Goal: Task Accomplishment & Management: Manage account settings

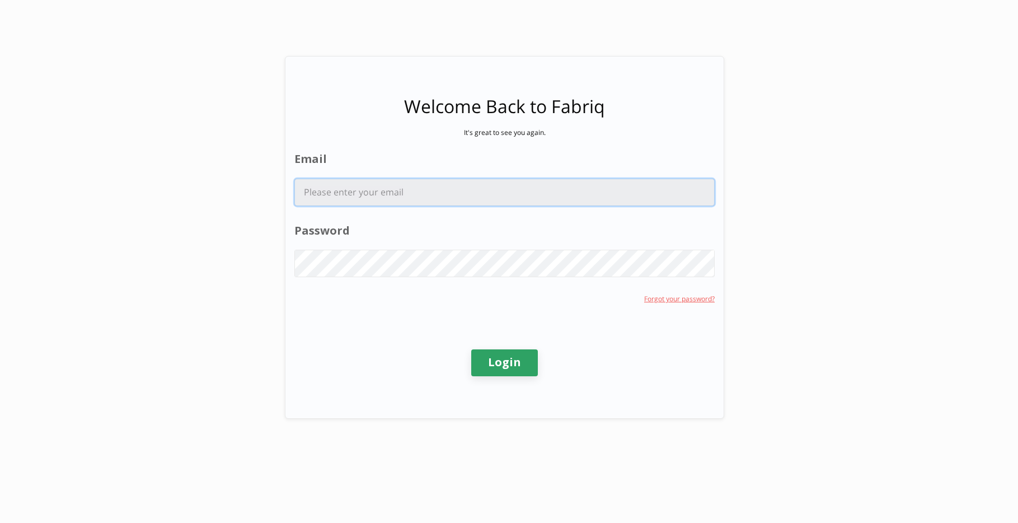
click at [344, 185] on input "Email" at bounding box center [504, 192] width 419 height 26
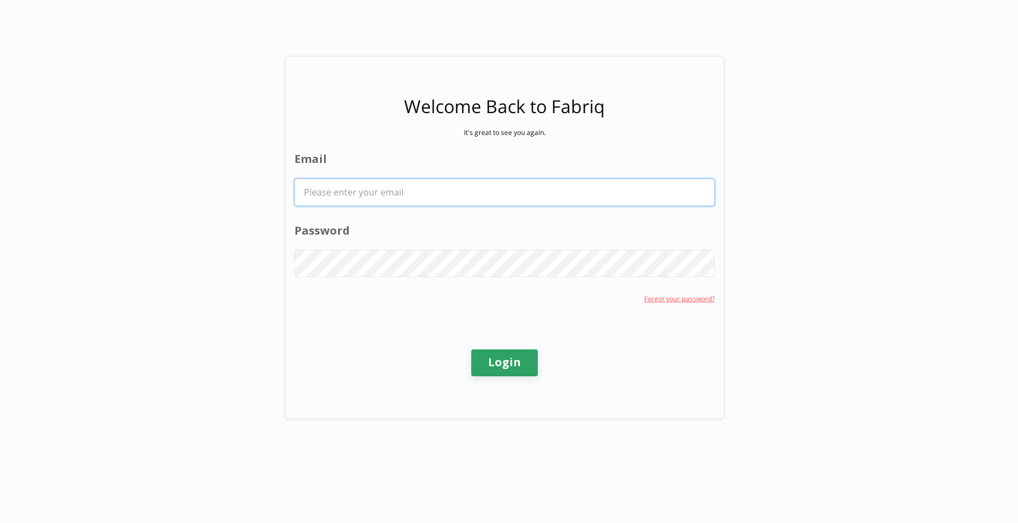
click at [0, 522] on com-1password-button at bounding box center [0, 523] width 0 height 0
type input "[PERSON_NAME][EMAIL_ADDRESS][PERSON_NAME][DOMAIN_NAME]"
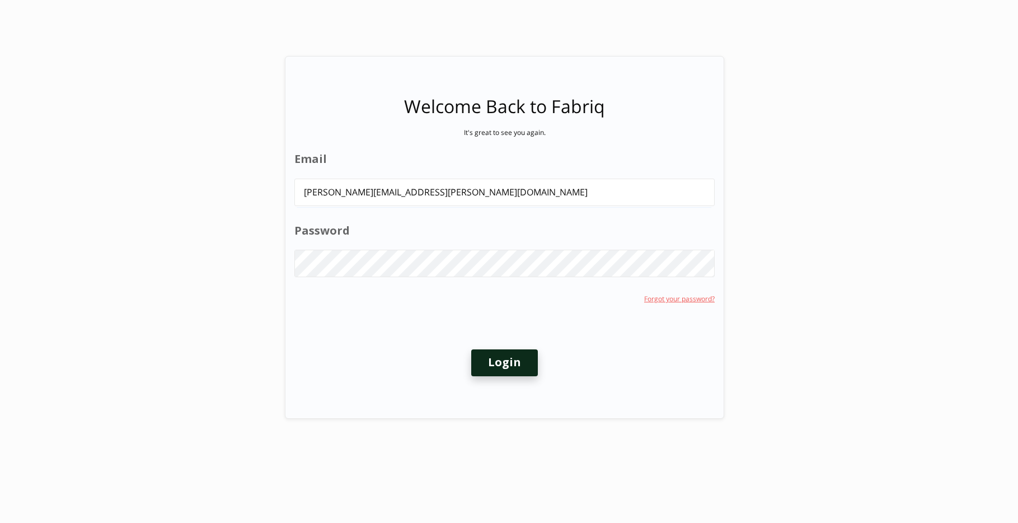
click at [508, 373] on button "Login" at bounding box center [504, 362] width 67 height 27
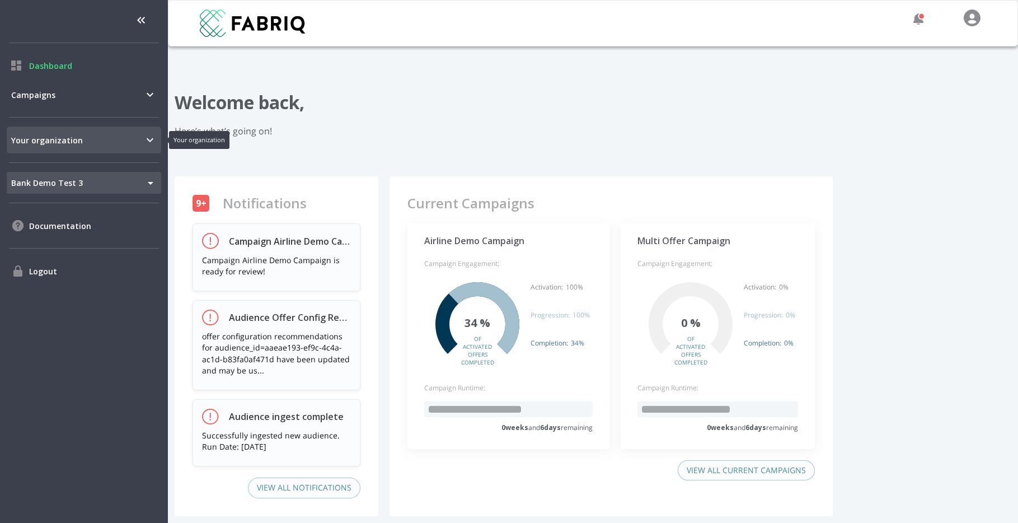
click at [77, 140] on span "Your organization" at bounding box center [77, 140] width 132 height 12
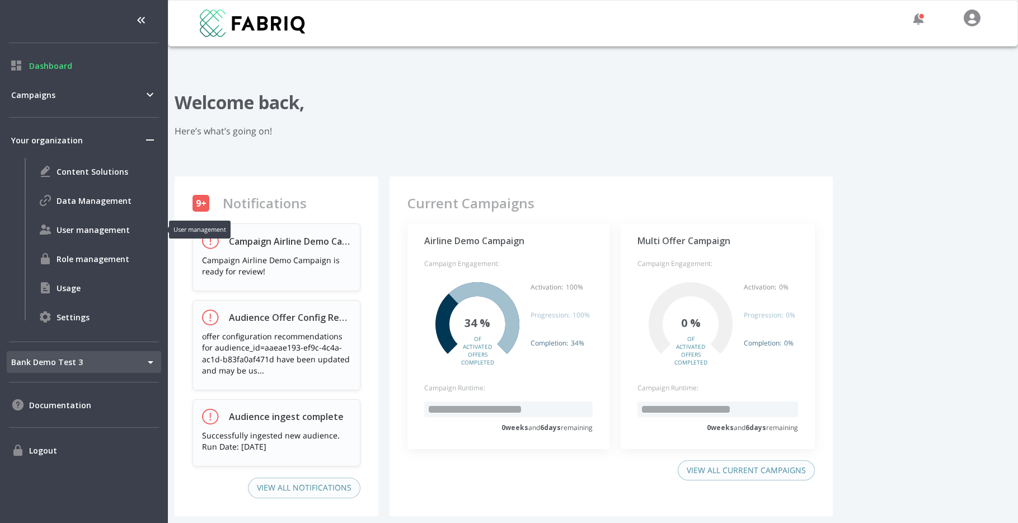
click at [120, 232] on span "User management" at bounding box center [107, 230] width 100 height 12
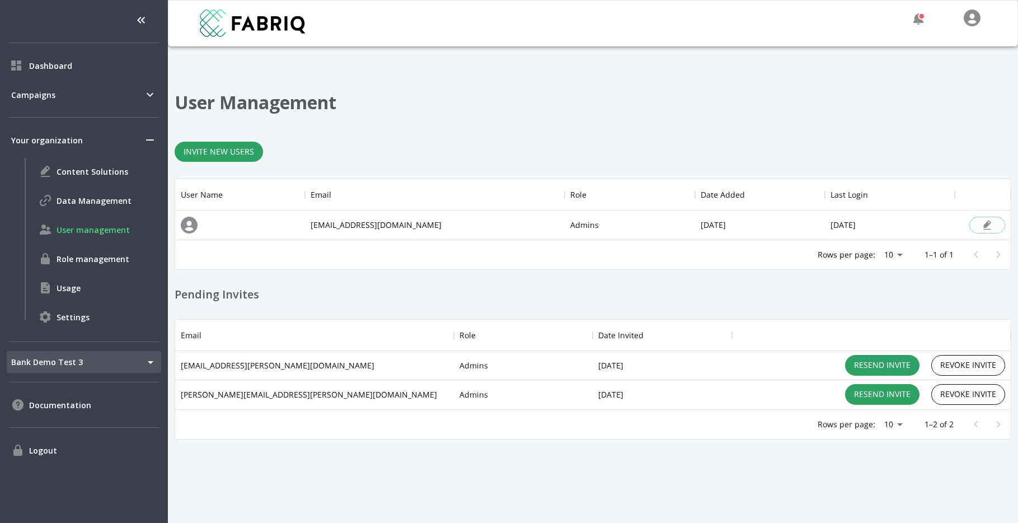
scroll to position [90, 836]
click at [245, 161] on button "Invite New Users" at bounding box center [219, 152] width 88 height 21
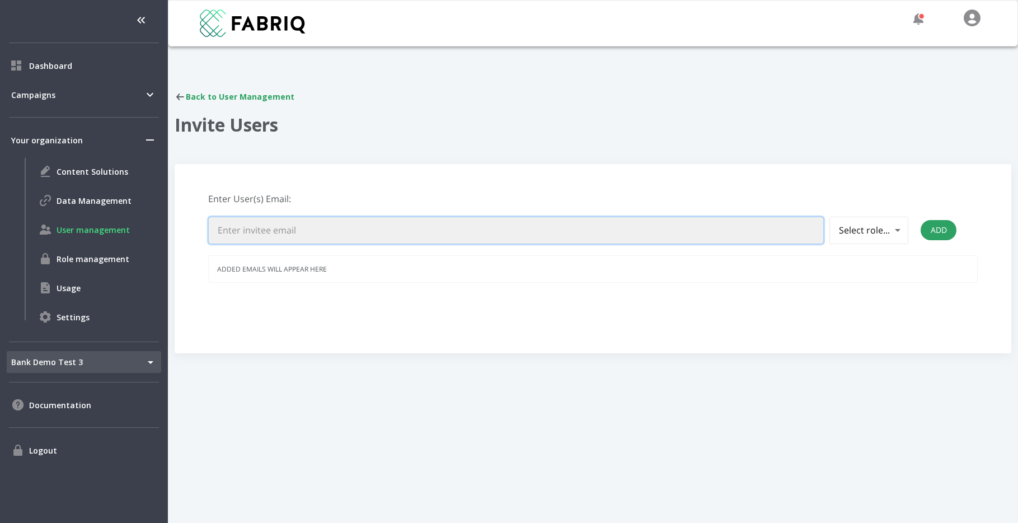
click at [351, 233] on input "email" at bounding box center [516, 230] width 614 height 26
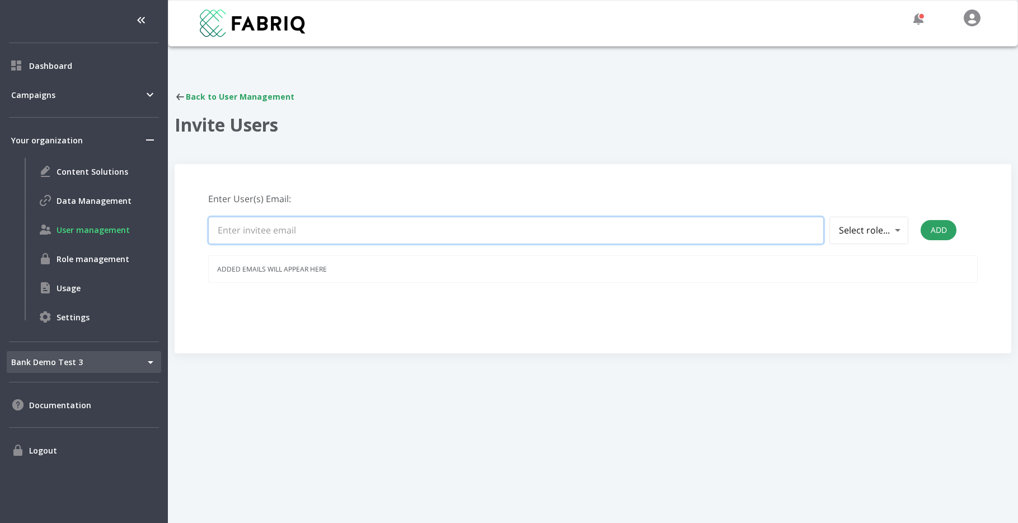
paste input "[EMAIL_ADDRESS][DOMAIN_NAME]"
type input "[EMAIL_ADDRESS][DOMAIN_NAME]"
click at [888, 233] on body "Dashboard Campaigns Your organization Content Solutions Data Management User ma…" at bounding box center [509, 261] width 1018 height 523
click at [878, 285] on li "Admins" at bounding box center [868, 279] width 76 height 20
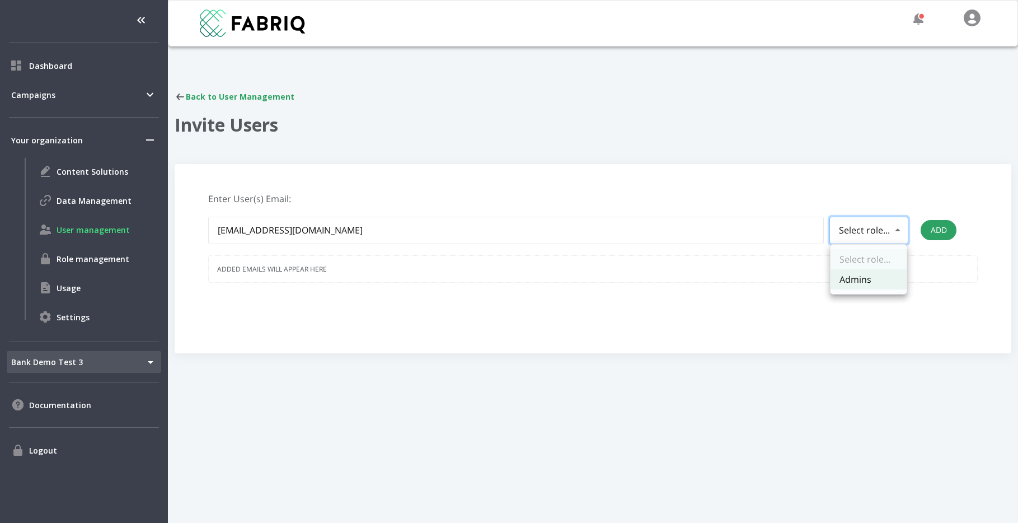
type input "169"
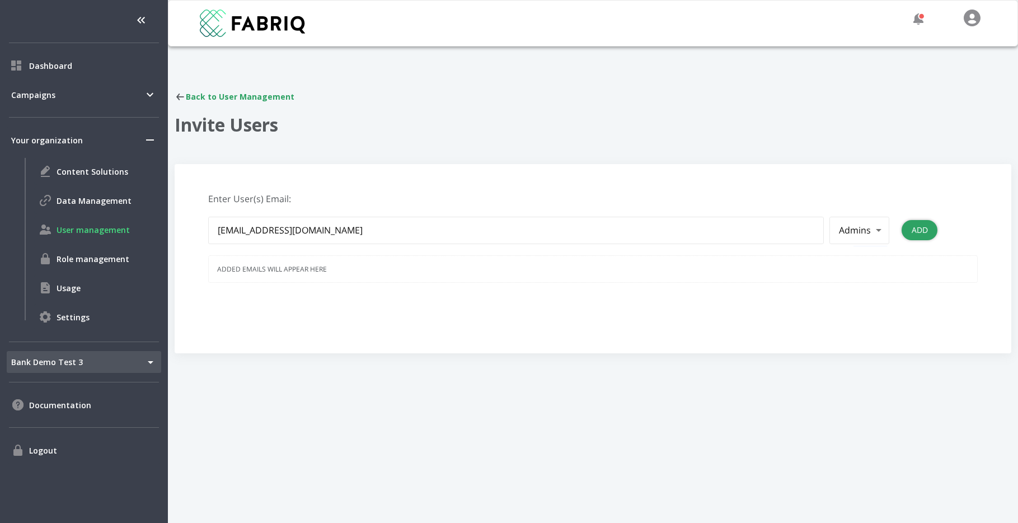
click at [922, 236] on button "Add" at bounding box center [920, 230] width 36 height 21
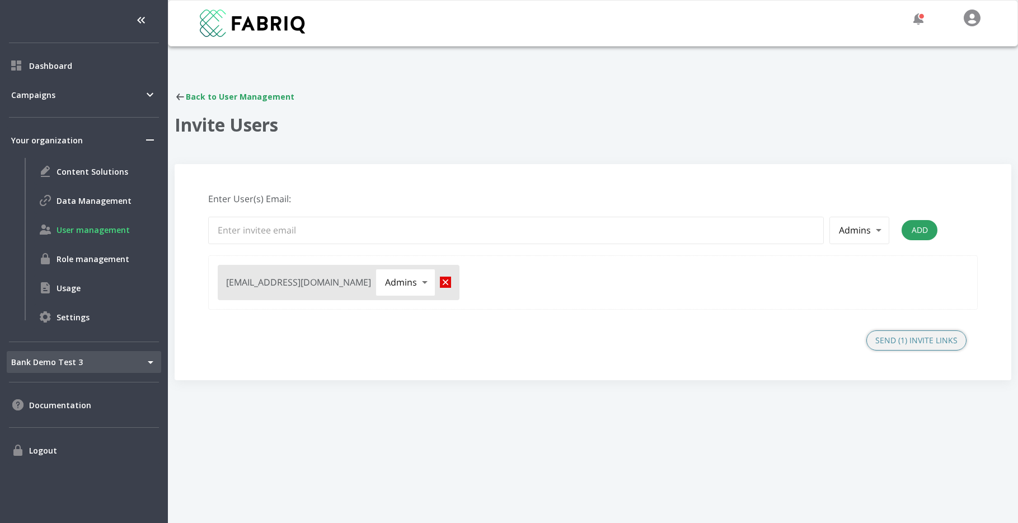
click at [909, 336] on button "Send (1) Invite Links" at bounding box center [916, 340] width 100 height 21
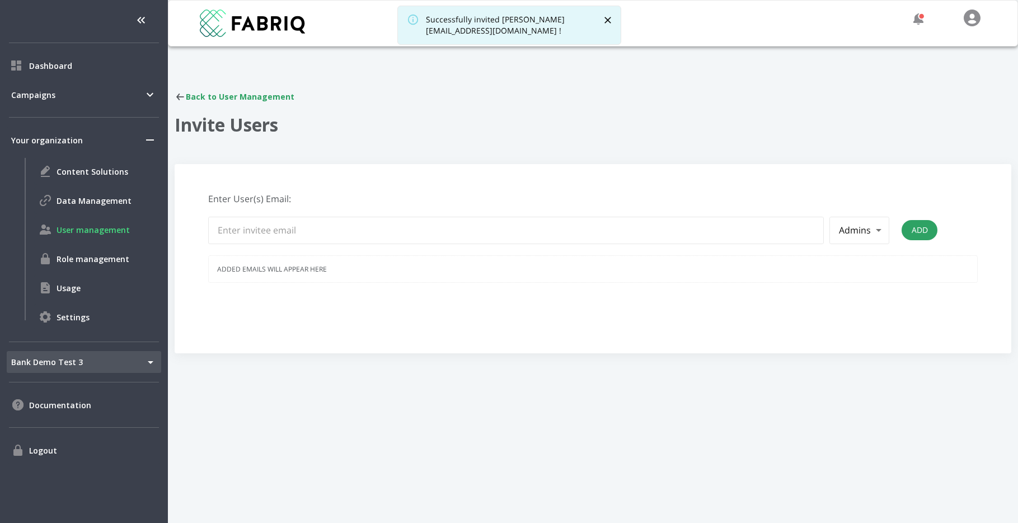
click at [602, 19] on icon "Close" at bounding box center [607, 20] width 11 height 11
